Goal: Navigation & Orientation: Find specific page/section

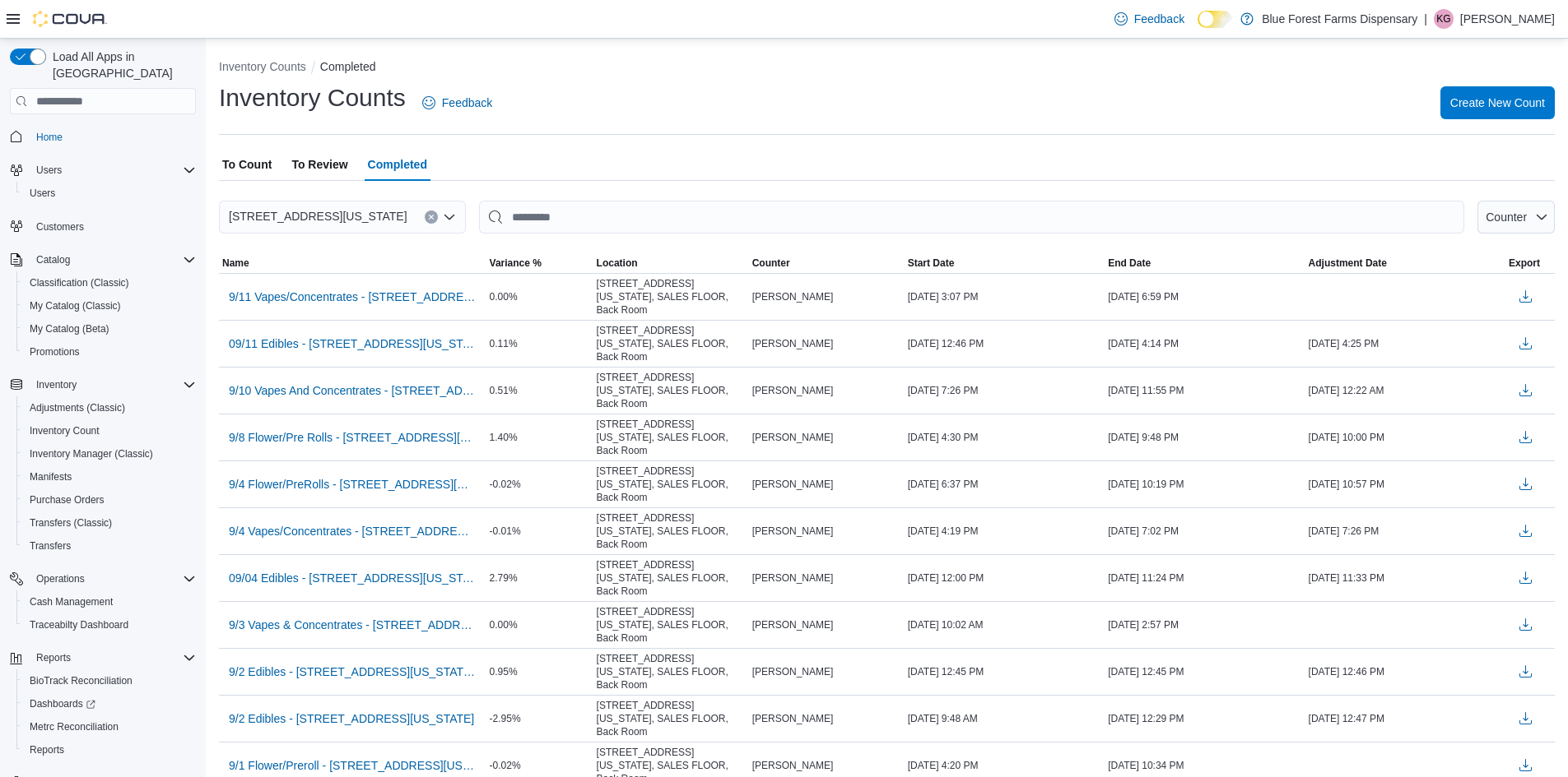
scroll to position [18, 0]
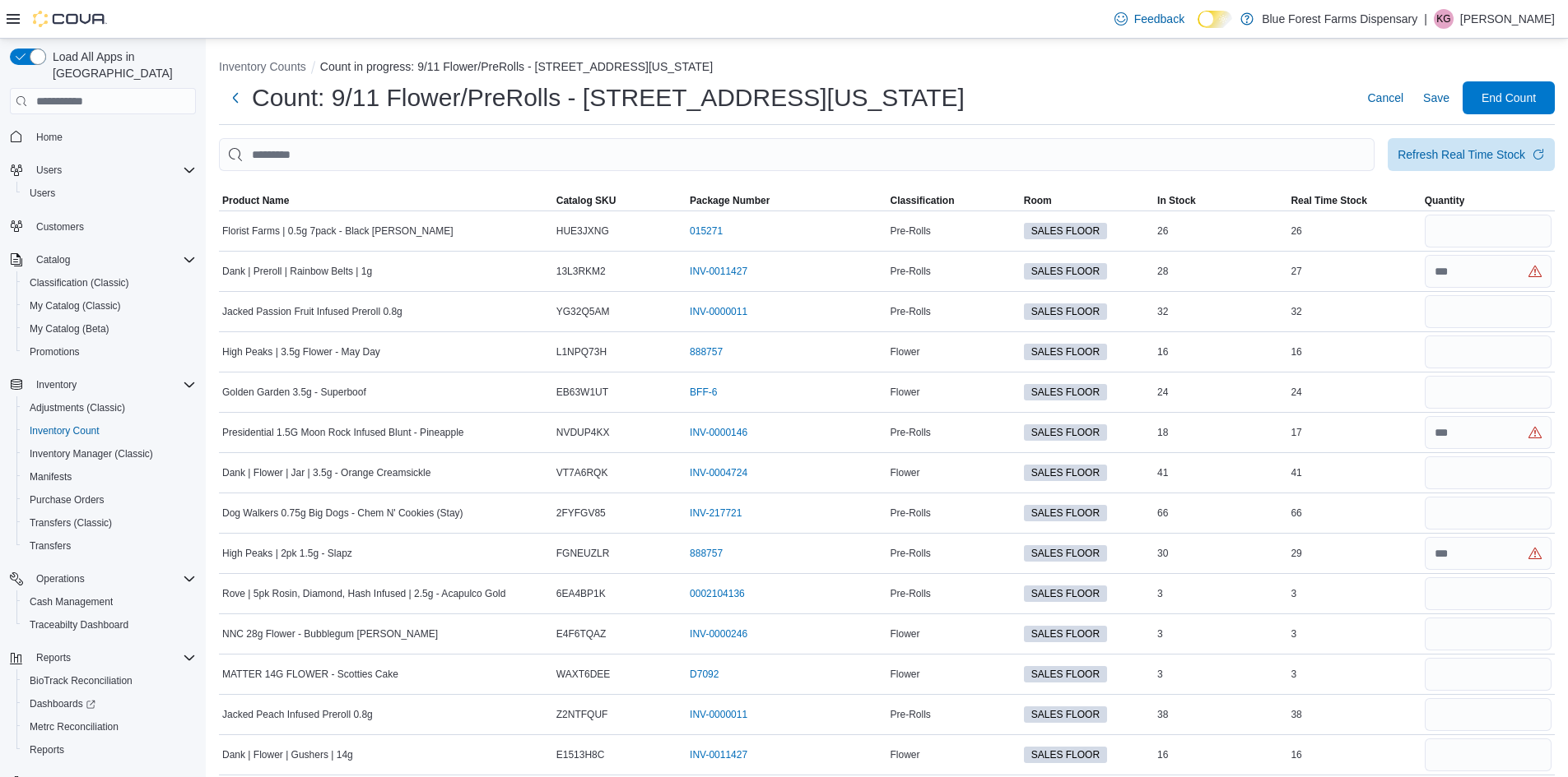
click at [76, 126] on span "Home" at bounding box center [113, 136] width 167 height 21
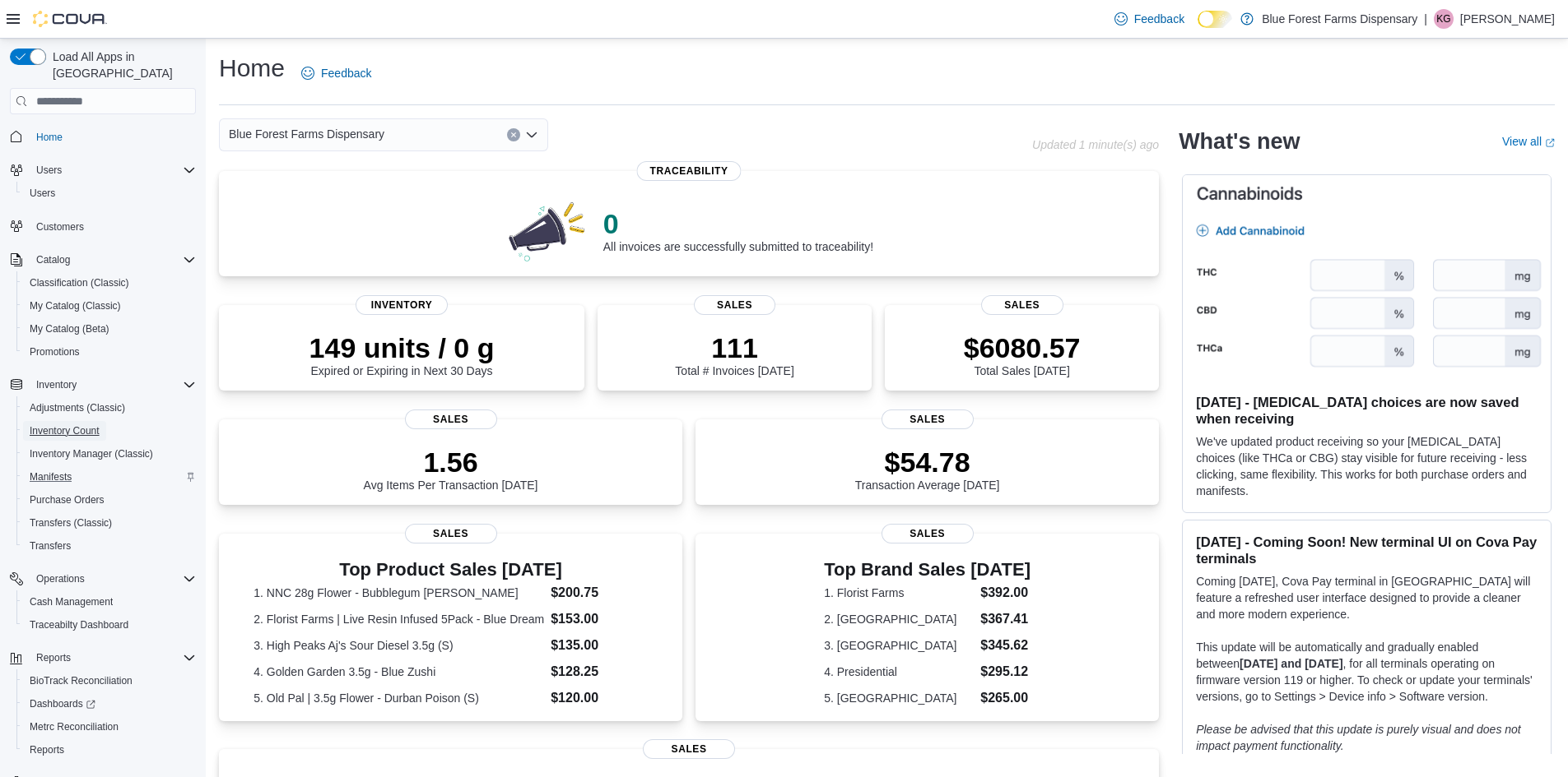
drag, startPoint x: 53, startPoint y: 419, endPoint x: 131, endPoint y: 461, distance: 88.6
click at [53, 425] on span "Inventory Count" at bounding box center [65, 431] width 70 height 13
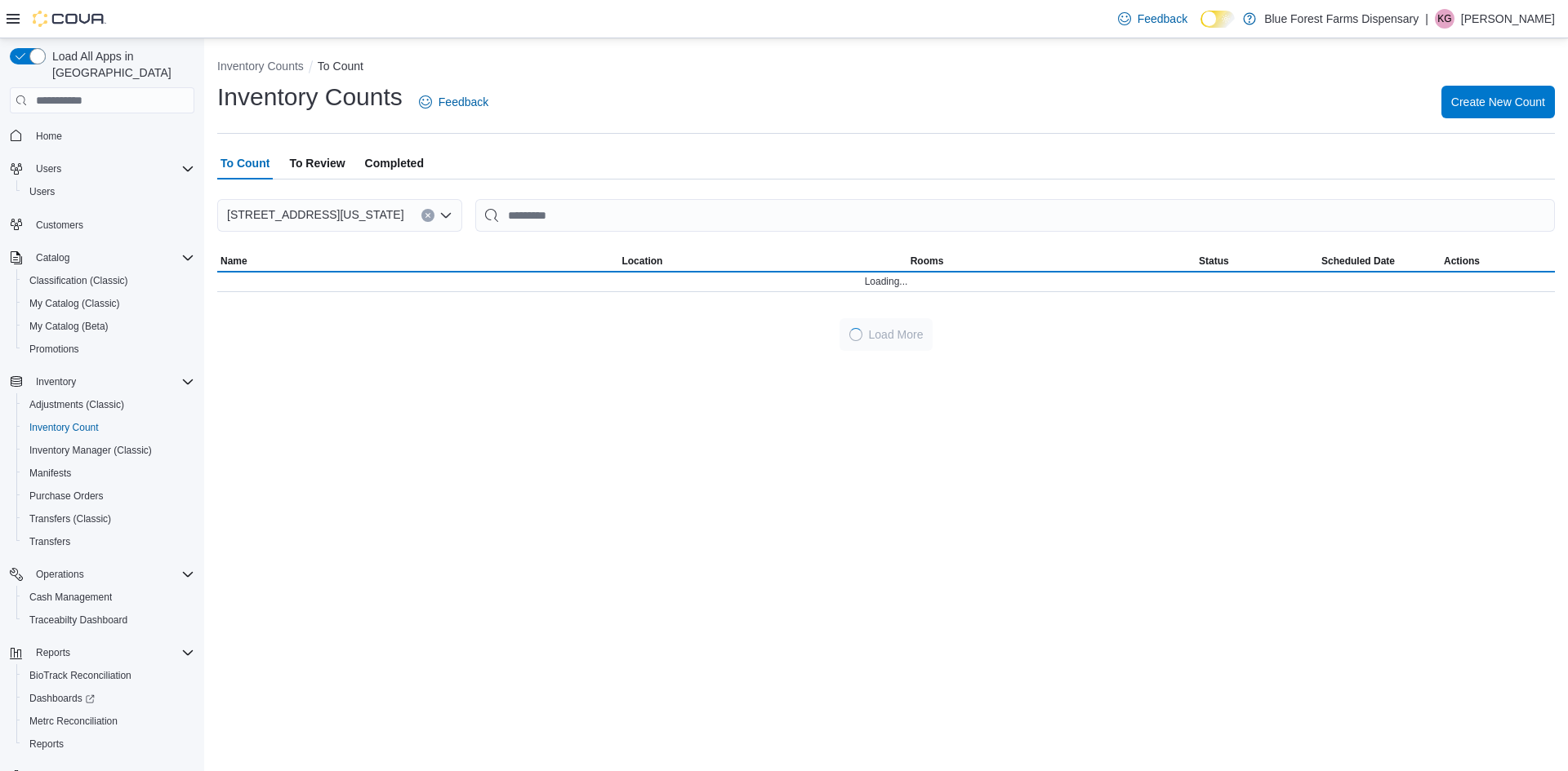
click at [71, 125] on span "Home" at bounding box center [112, 135] width 165 height 21
